Goal: Task Accomplishment & Management: Manage account settings

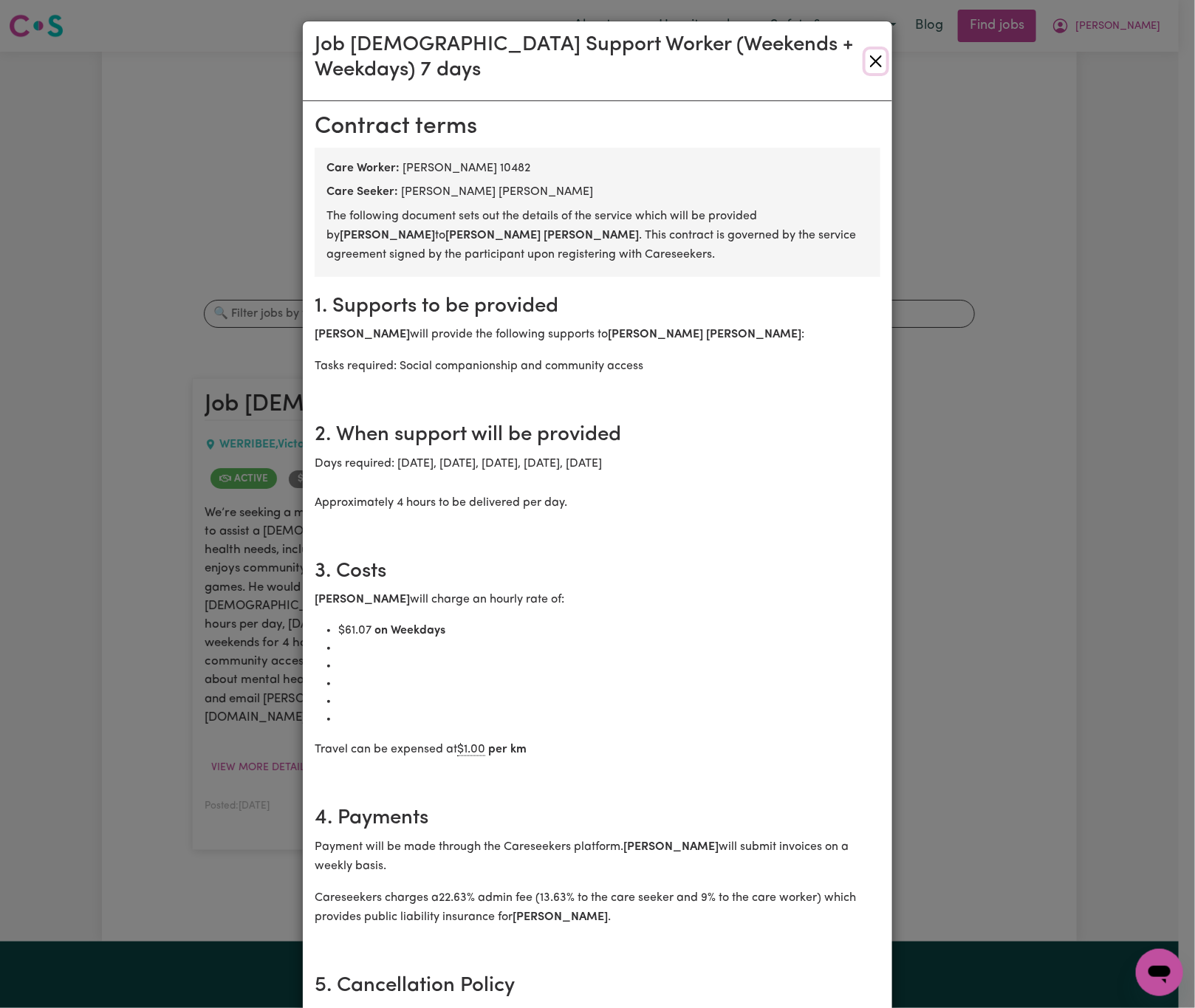
click at [866, 58] on button "Close" at bounding box center [876, 61] width 20 height 24
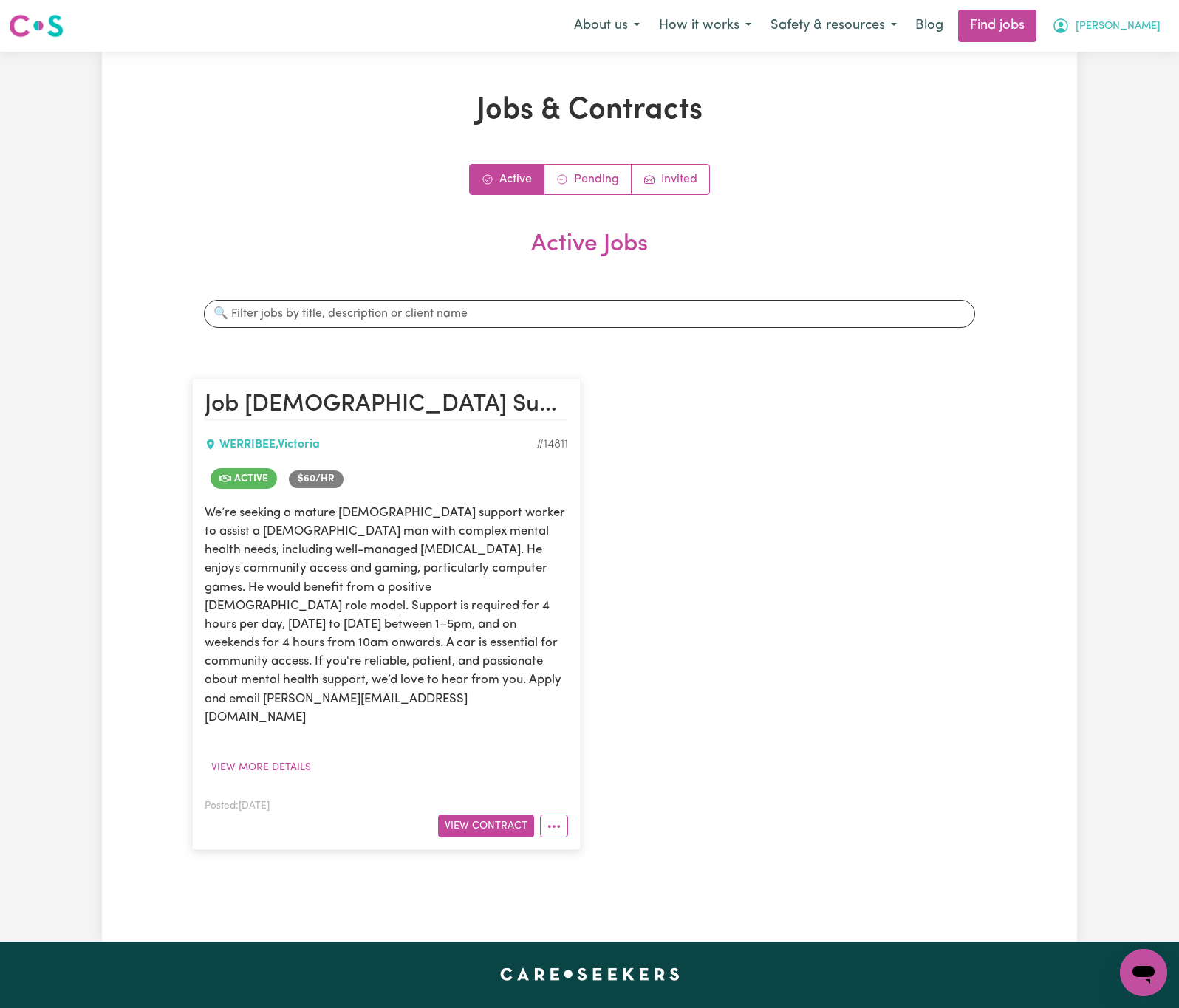
click at [1142, 30] on span "[PERSON_NAME]" at bounding box center [1118, 27] width 85 height 16
click at [1141, 102] on link "Logout" at bounding box center [1111, 113] width 117 height 28
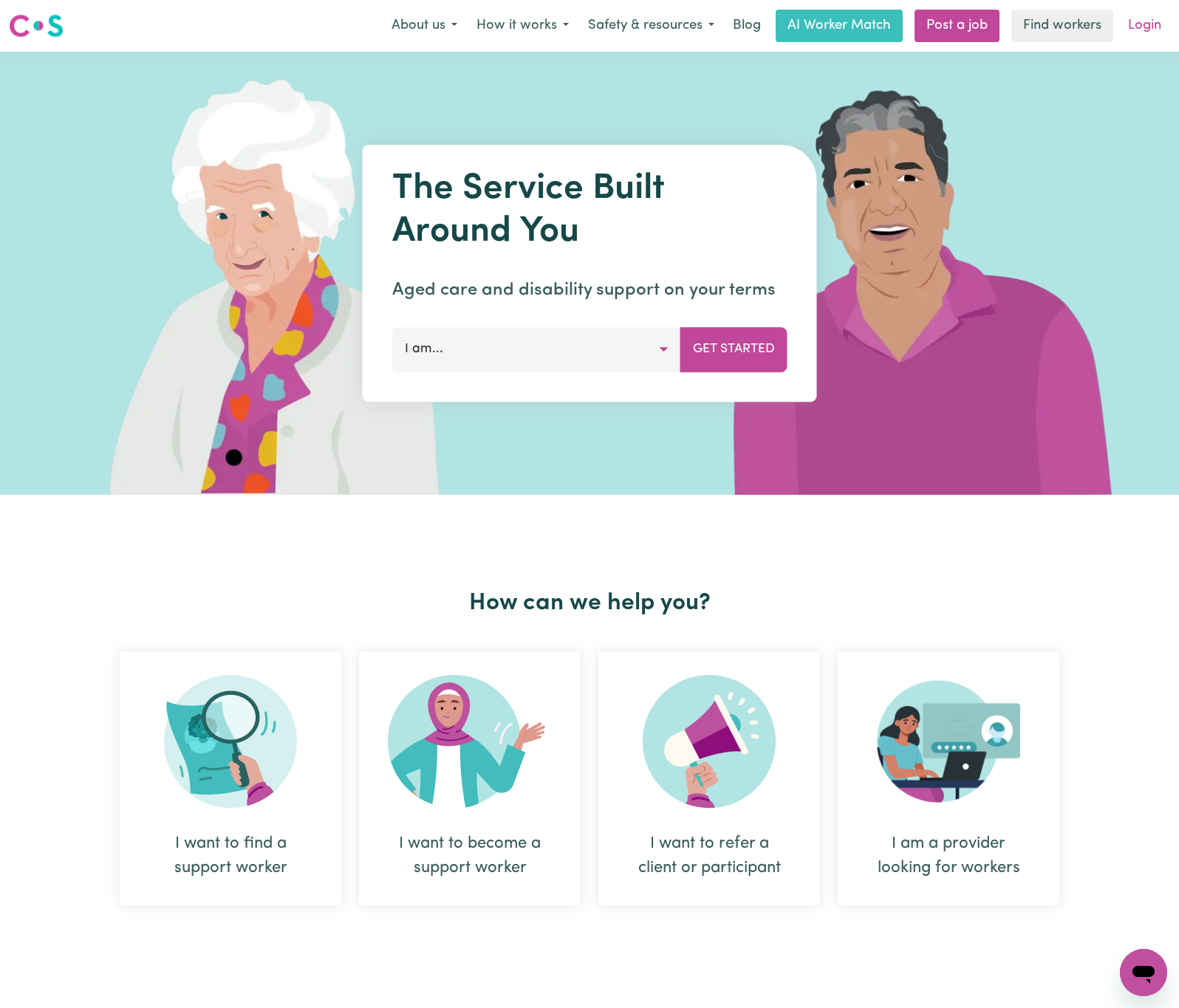
click at [1142, 31] on link "Login" at bounding box center [1144, 25] width 51 height 32
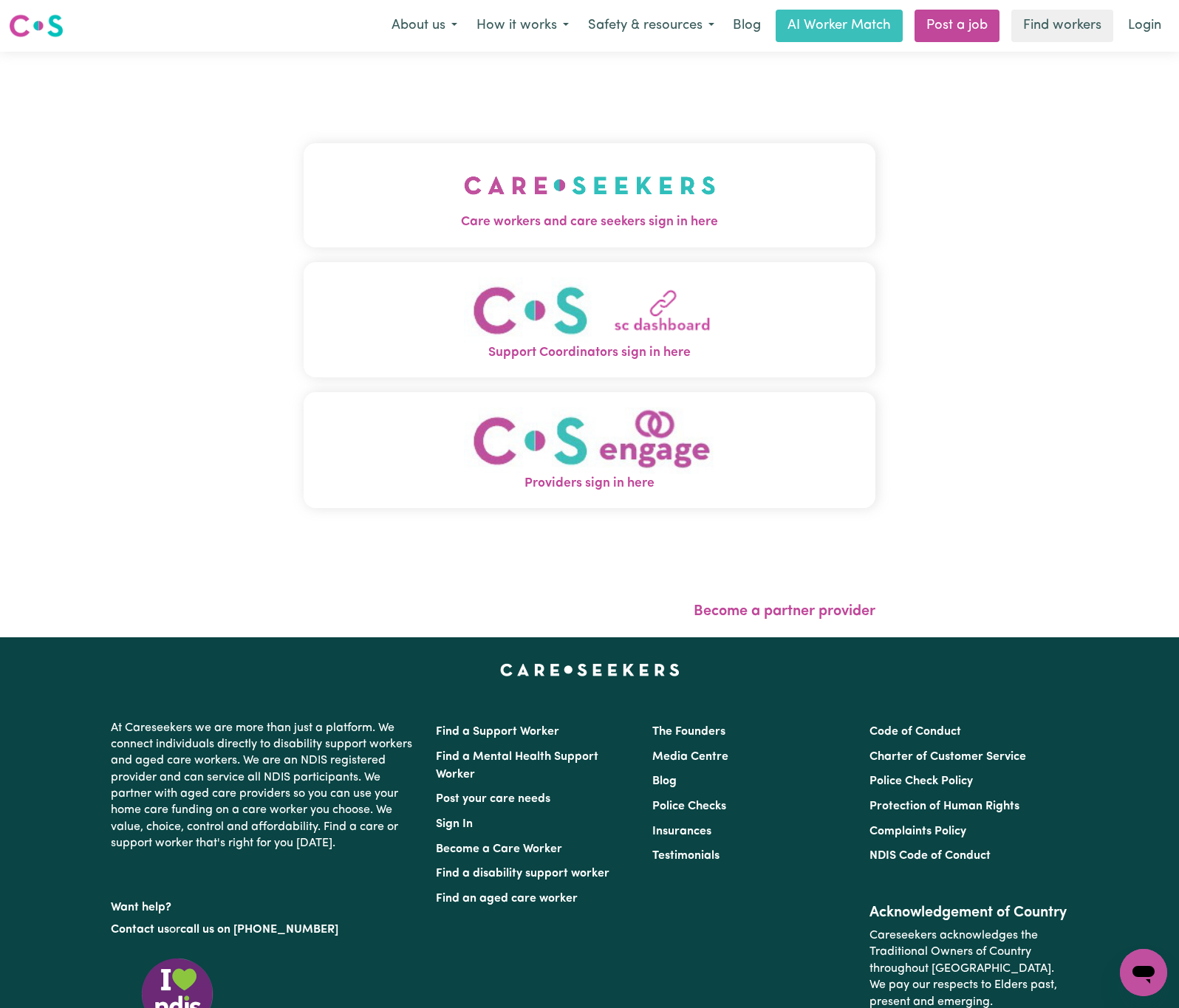
click at [463, 193] on img "Care workers and care seekers sign in here" at bounding box center [589, 185] width 252 height 55
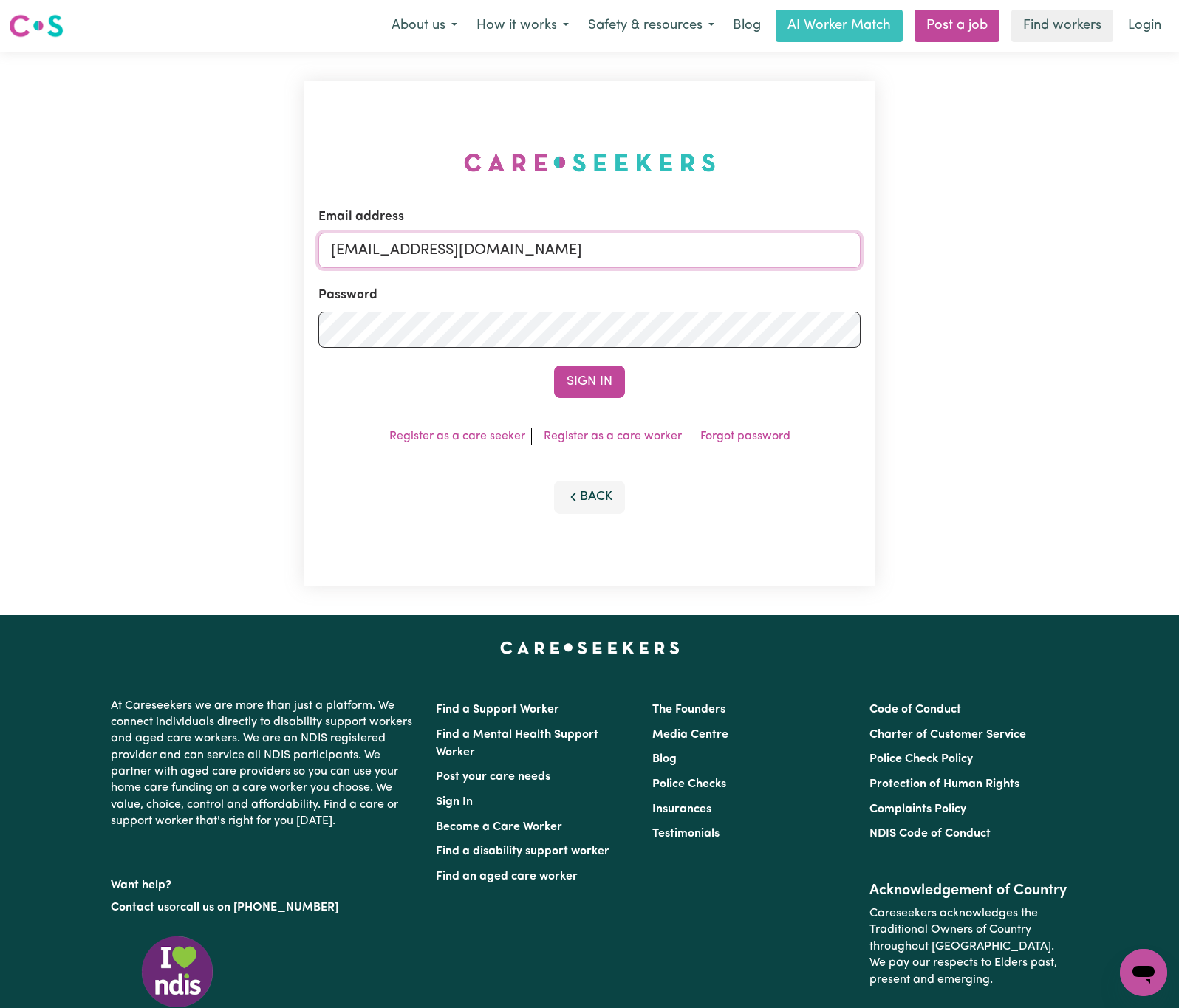
drag, startPoint x: 410, startPoint y: 242, endPoint x: 822, endPoint y: 266, distance: 412.7
click at [822, 266] on input "[EMAIL_ADDRESS][DOMAIN_NAME]" at bounding box center [589, 250] width 542 height 35
paste input "[PERSON_NAME][EMAIL_ADDRESS][DOMAIN_NAME]"
type input "superuser~[PERSON_NAME][EMAIL_ADDRESS][DOMAIN_NAME]"
click at [554, 365] on button "Sign In" at bounding box center [589, 381] width 71 height 32
